Goal: Information Seeking & Learning: Understand process/instructions

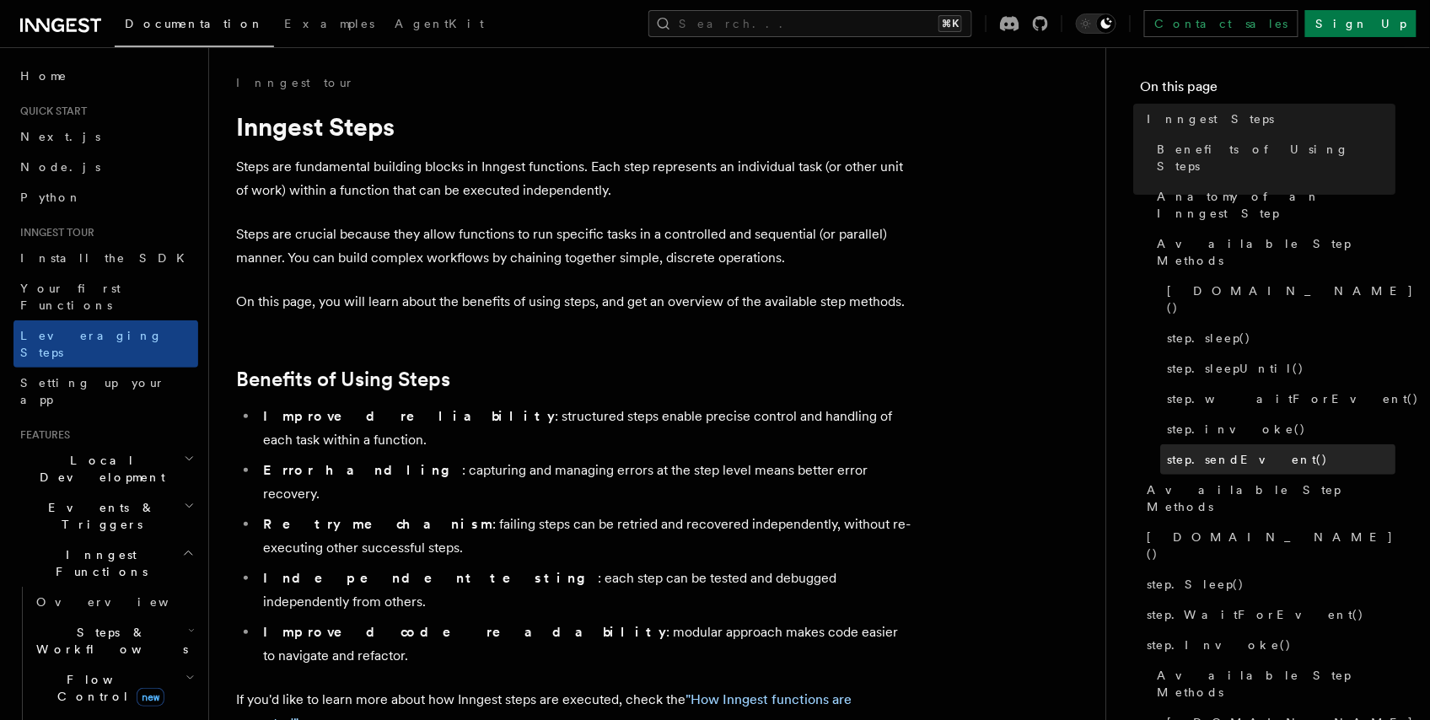
scroll to position [153, 0]
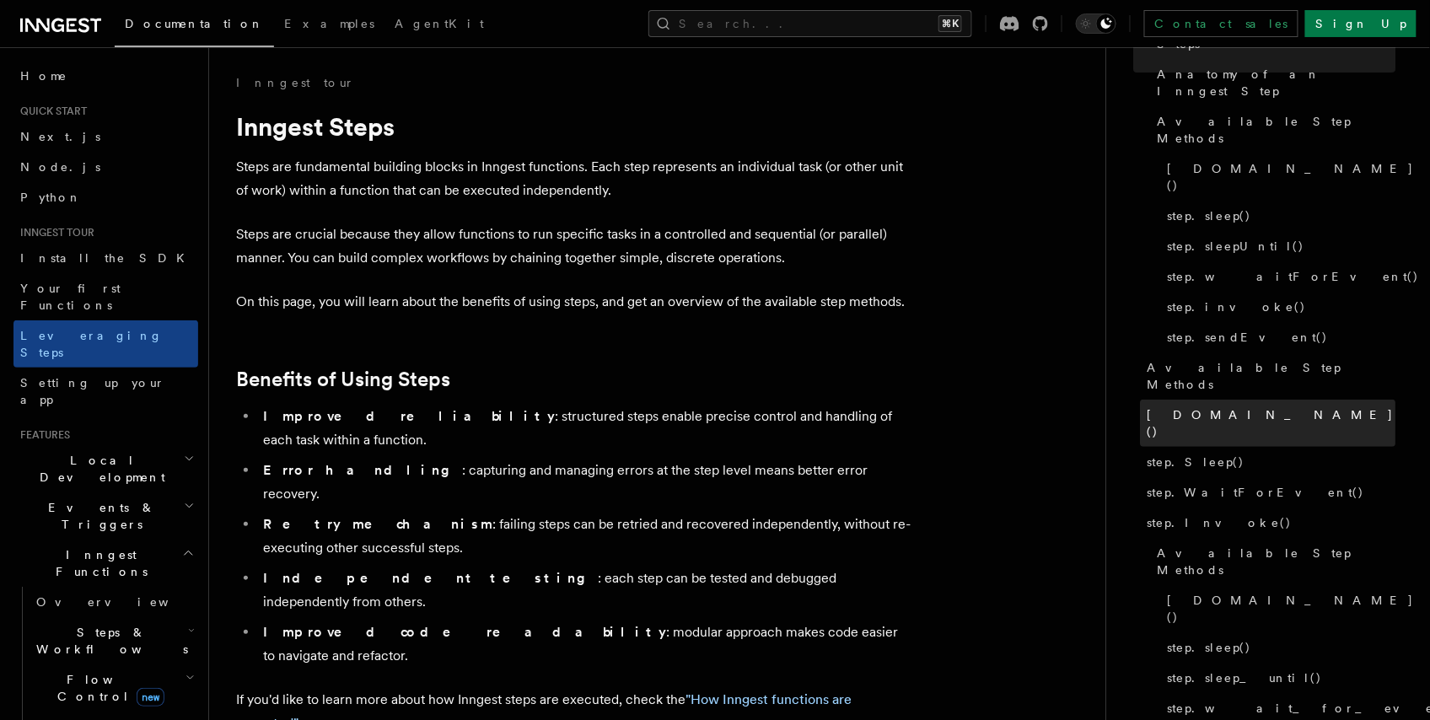
click at [1187, 400] on link "[DOMAIN_NAME]()" at bounding box center [1268, 423] width 255 height 47
click at [1200, 406] on span "[DOMAIN_NAME]()" at bounding box center [1271, 423] width 249 height 34
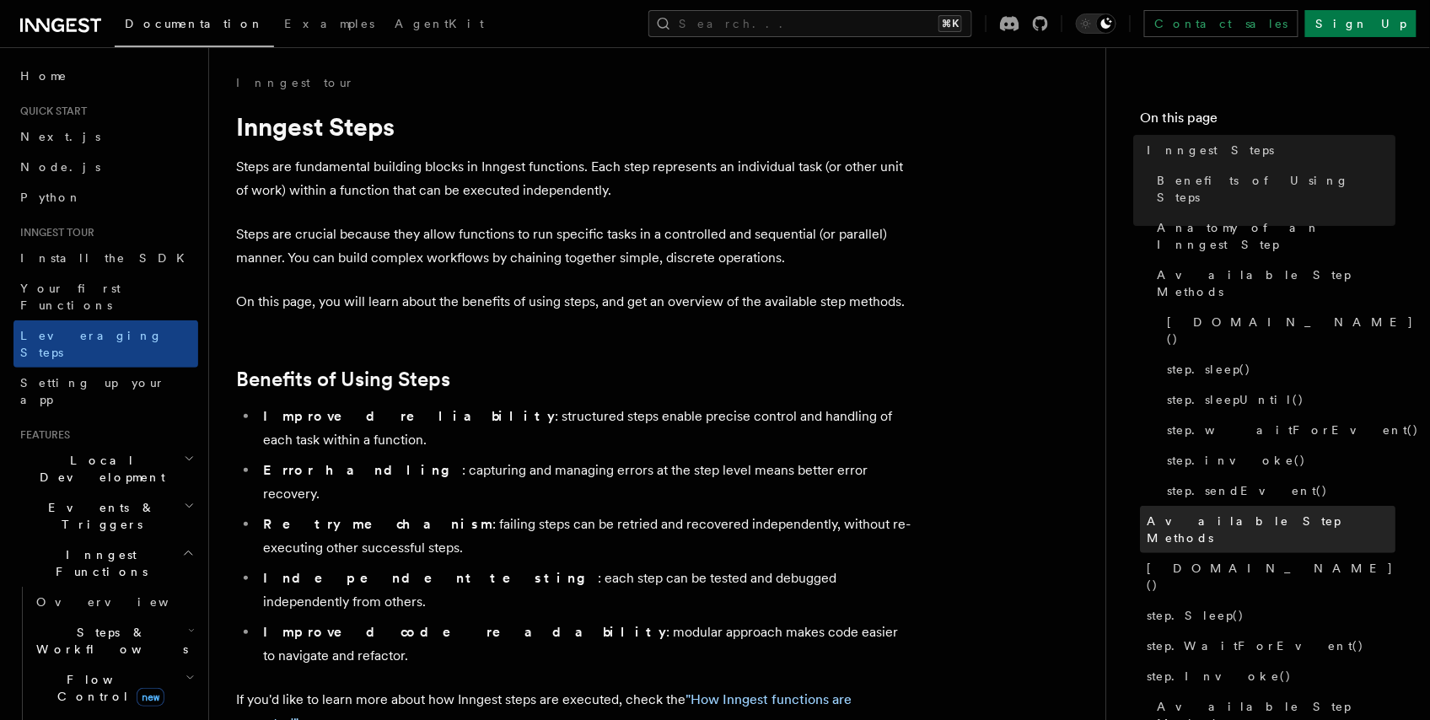
click at [1195, 513] on span "Available Step Methods" at bounding box center [1271, 530] width 249 height 34
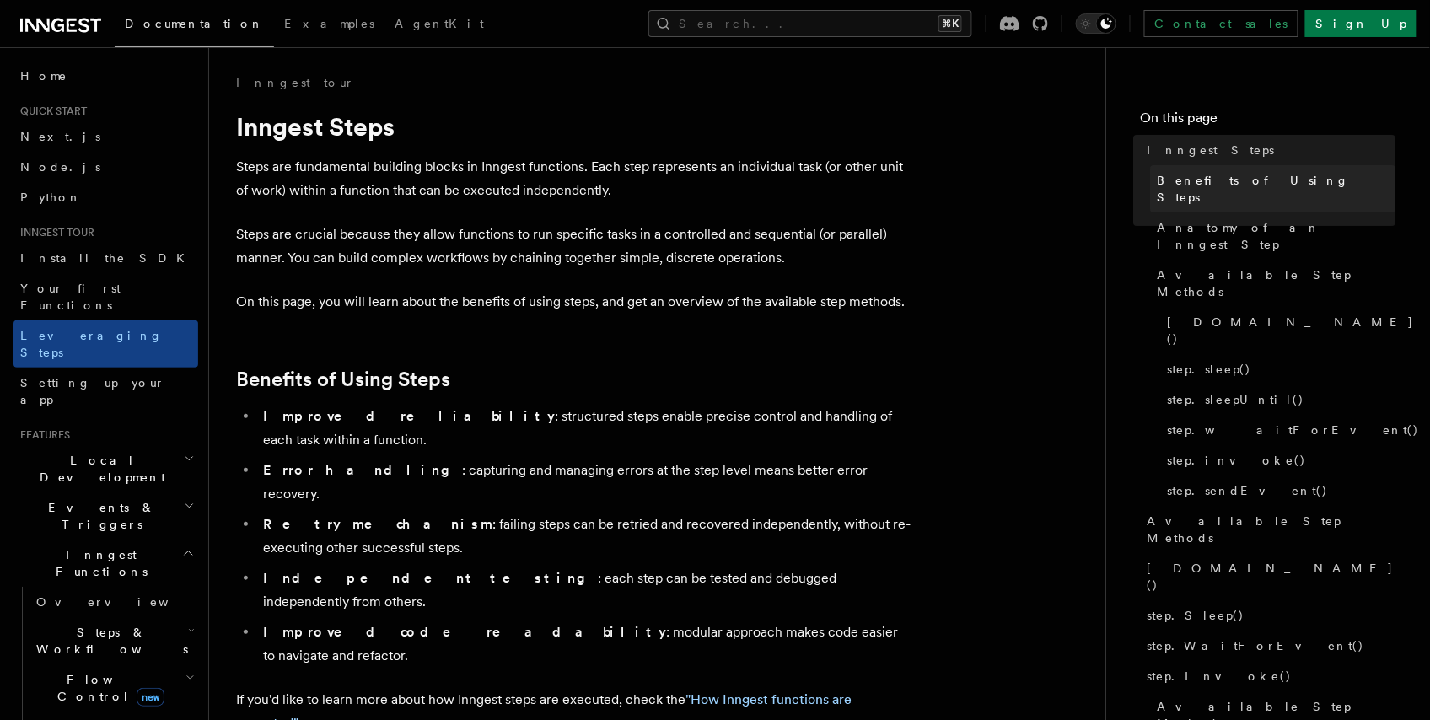
click at [1190, 176] on span "Benefits of Using Steps" at bounding box center [1276, 189] width 239 height 34
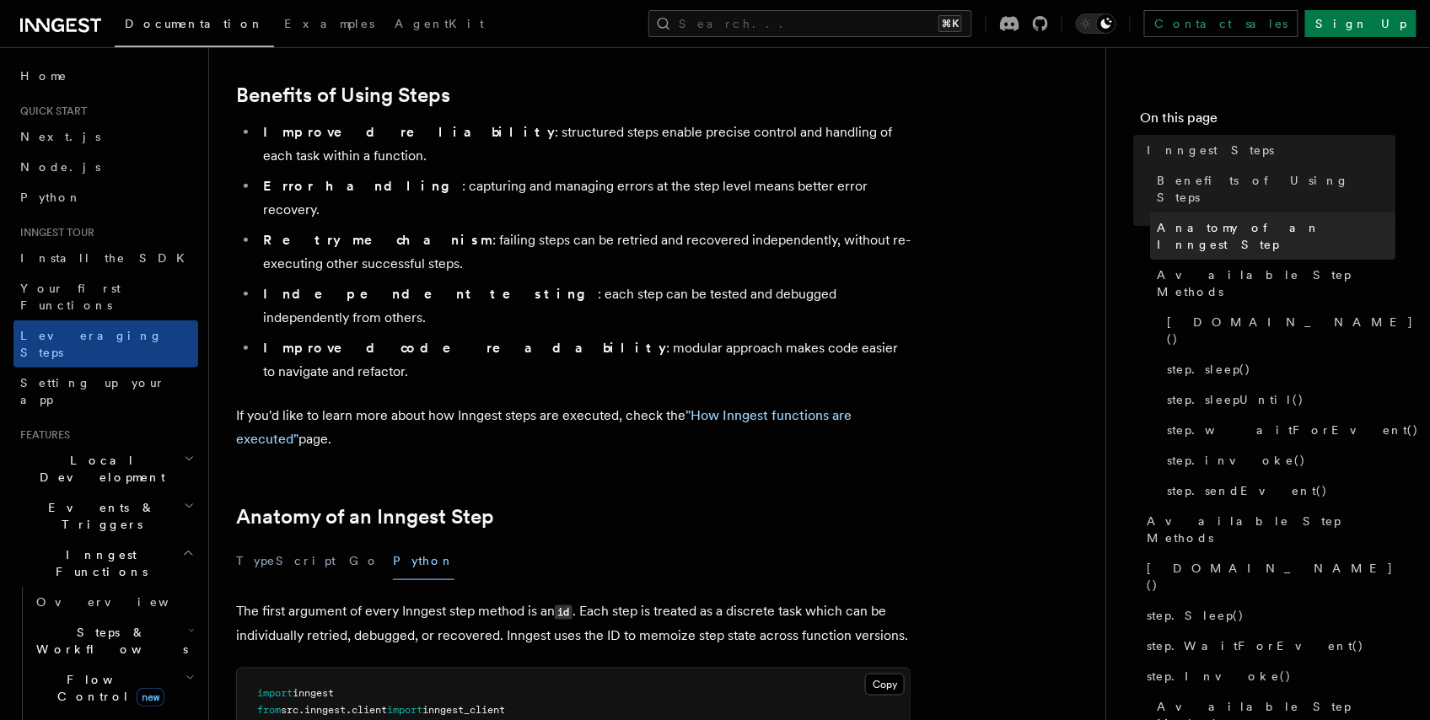
click at [1191, 219] on span "Anatomy of an Inngest Step" at bounding box center [1276, 236] width 239 height 34
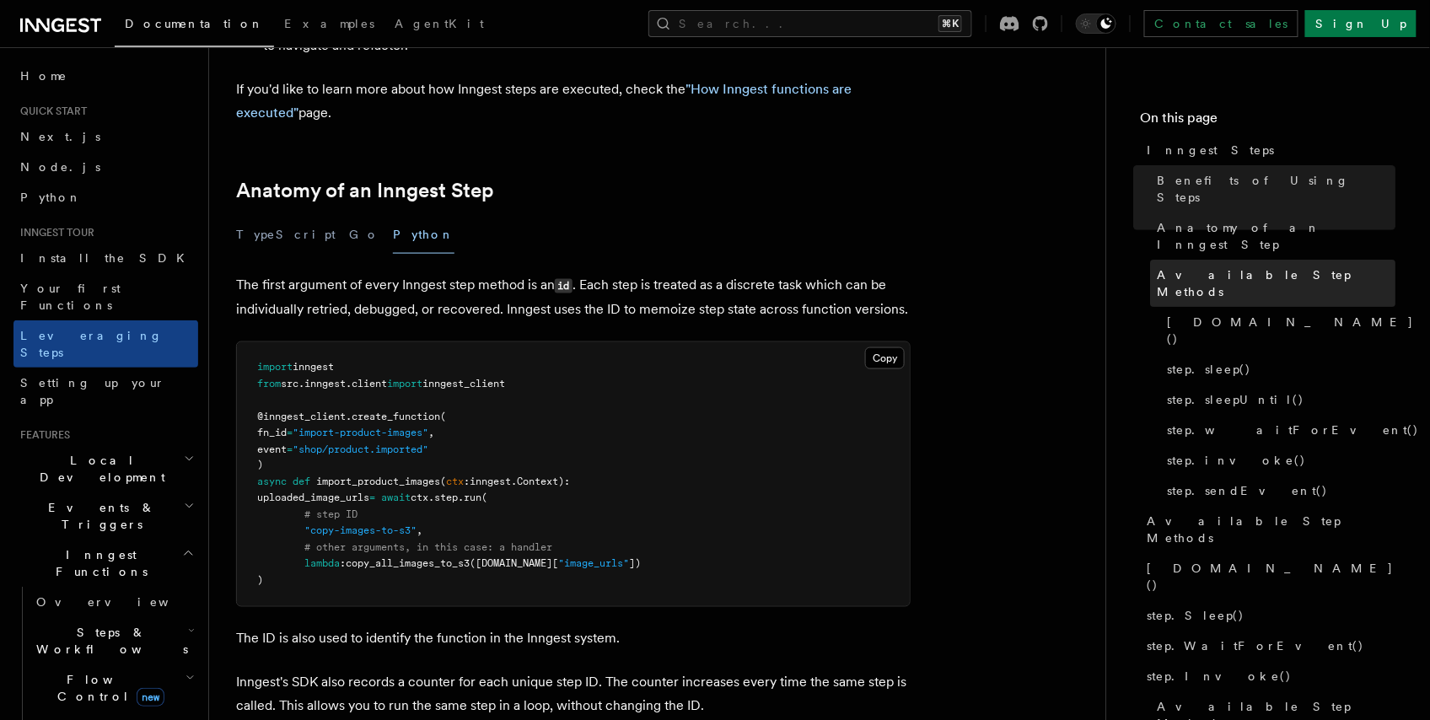
scroll to position [614, 0]
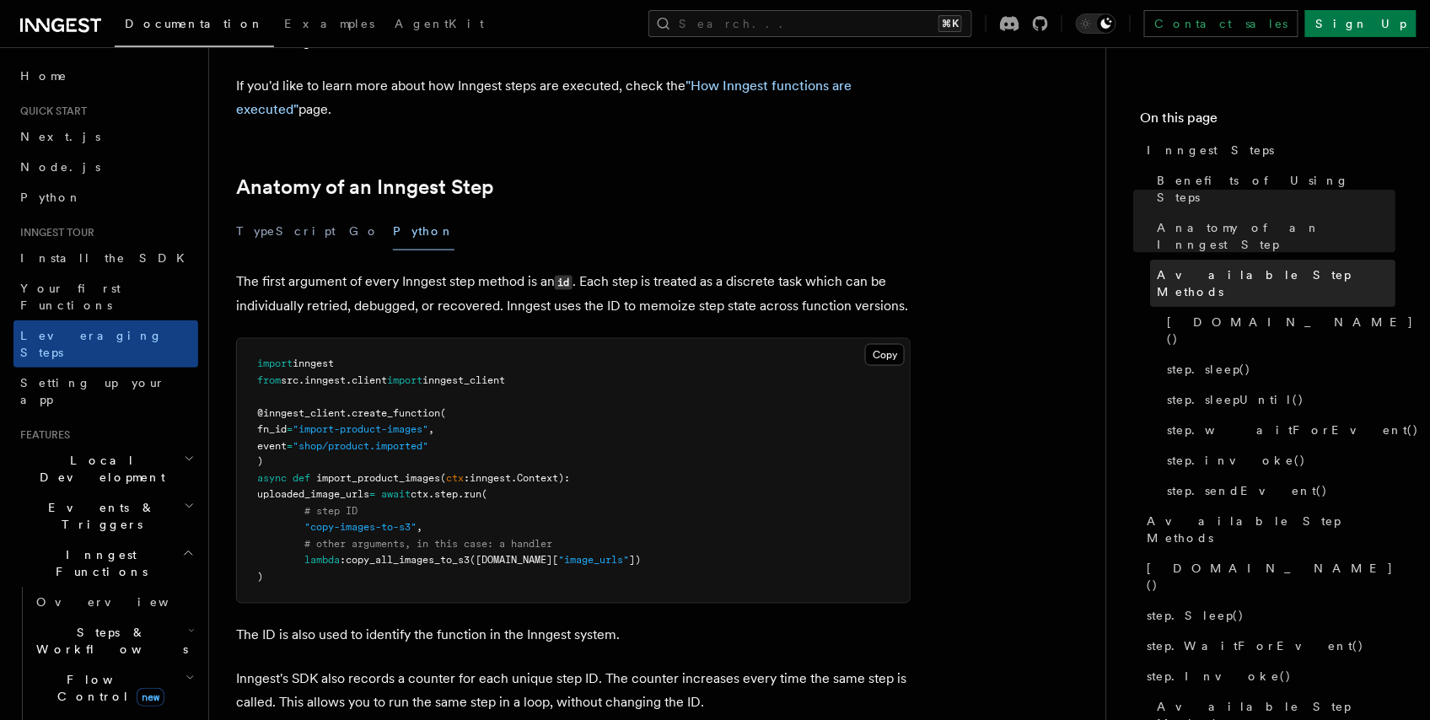
click at [1191, 266] on span "Available Step Methods" at bounding box center [1276, 283] width 239 height 34
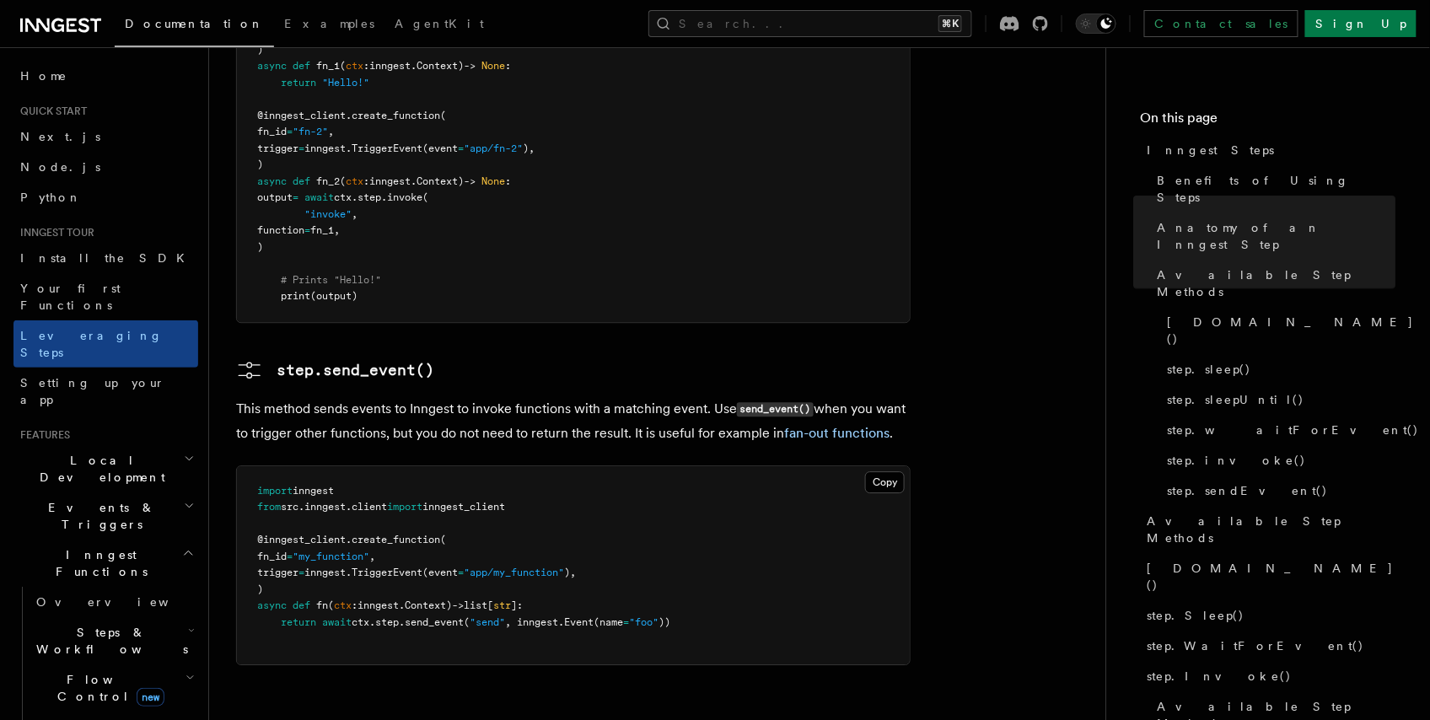
scroll to position [3373, 0]
